Goal: Check status

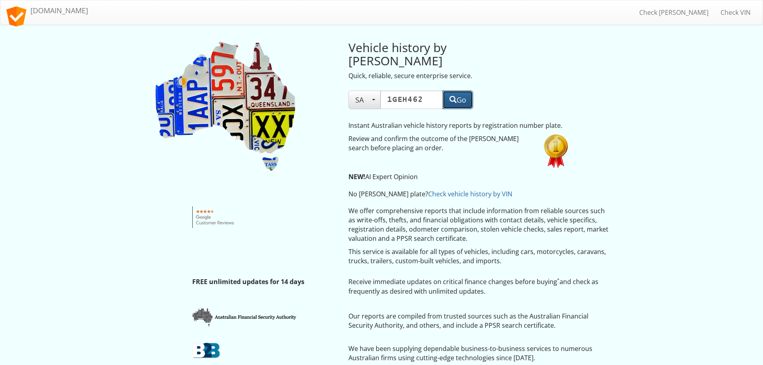
click at [450, 96] on span "button" at bounding box center [453, 99] width 7 height 7
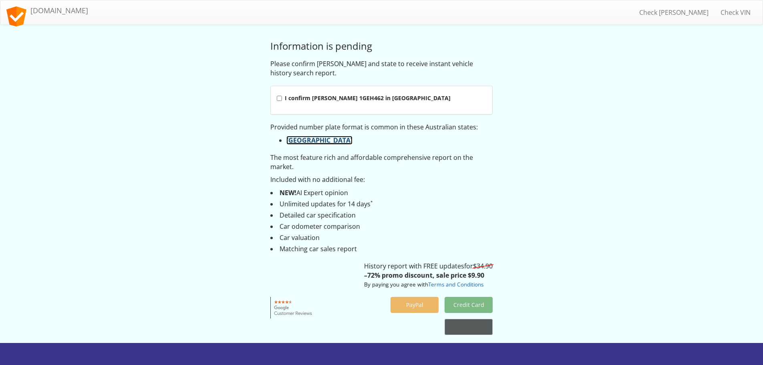
click at [307, 140] on link "Western Australia" at bounding box center [320, 140] width 66 height 9
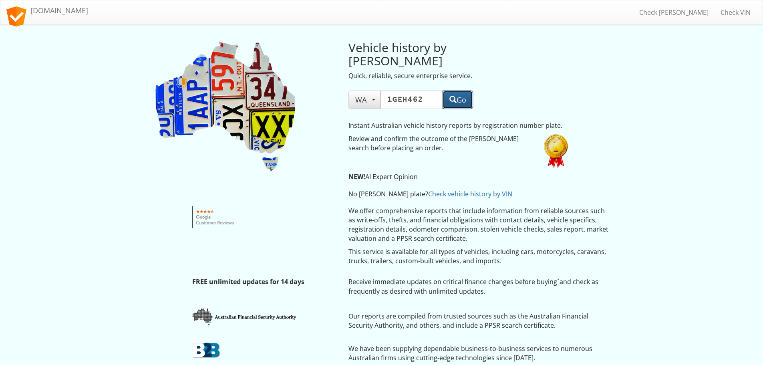
click at [443, 91] on button "Go" at bounding box center [458, 100] width 30 height 18
